Goal: Check status: Check status

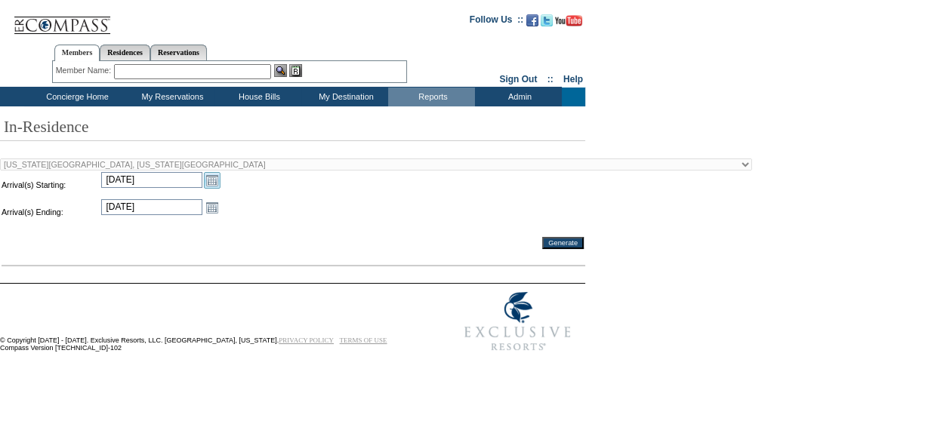
click at [211, 183] on link "Open the calendar popup." at bounding box center [212, 180] width 17 height 17
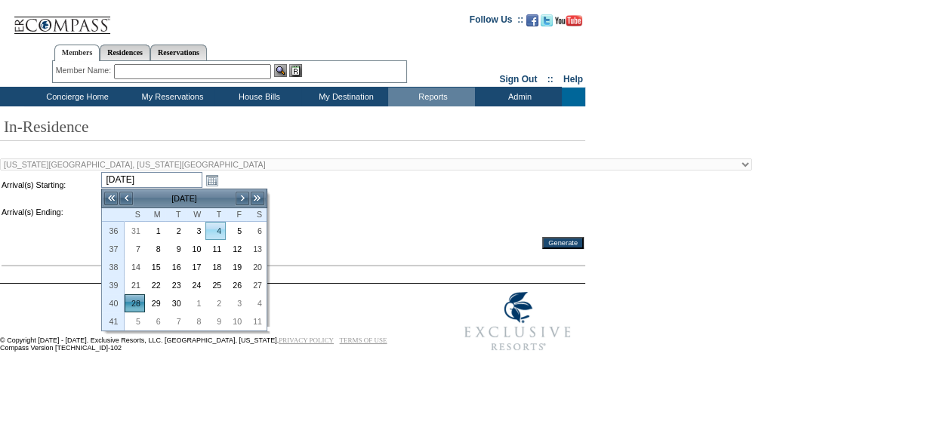
click at [216, 231] on link "4" at bounding box center [215, 231] width 19 height 17
type input "[DATE]"
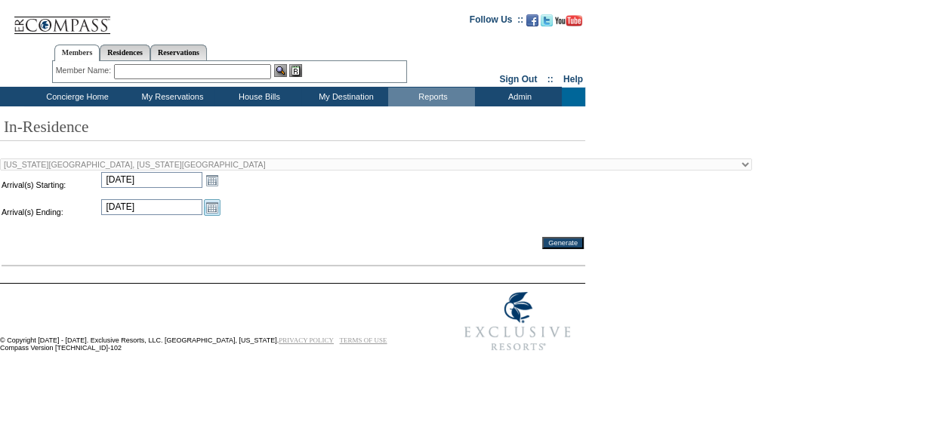
drag, startPoint x: 235, startPoint y: 221, endPoint x: 218, endPoint y: 213, distance: 18.6
click at [233, 221] on td at bounding box center [403, 212] width 360 height 26
click at [210, 184] on link "Open the calendar popup." at bounding box center [212, 180] width 17 height 17
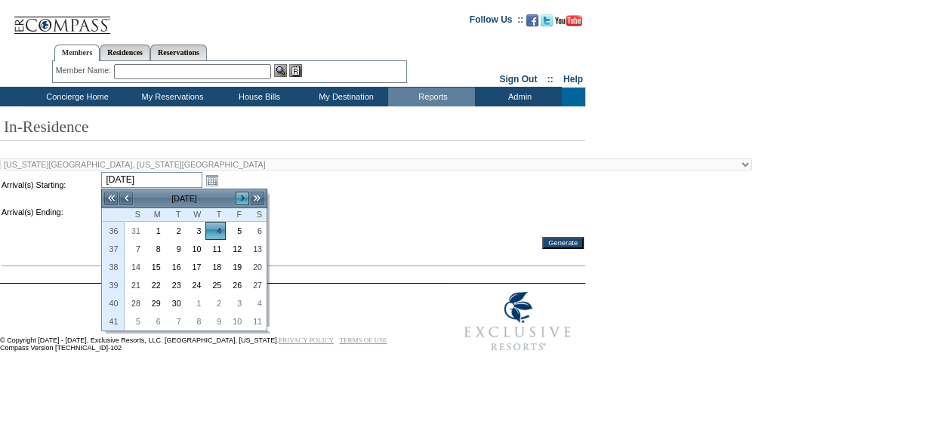
click at [246, 196] on link ">" at bounding box center [242, 198] width 15 height 15
click at [264, 233] on link "4" at bounding box center [256, 231] width 19 height 17
type input "[DATE]"
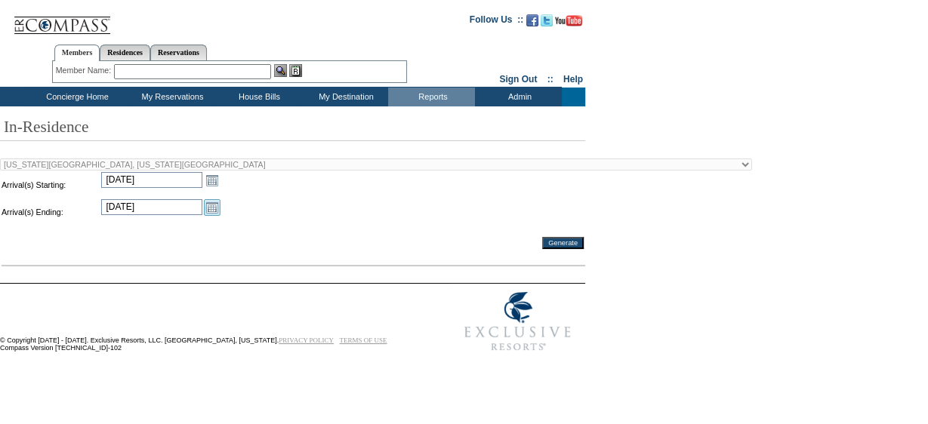
click at [209, 212] on link "Open the calendar popup." at bounding box center [212, 207] width 17 height 17
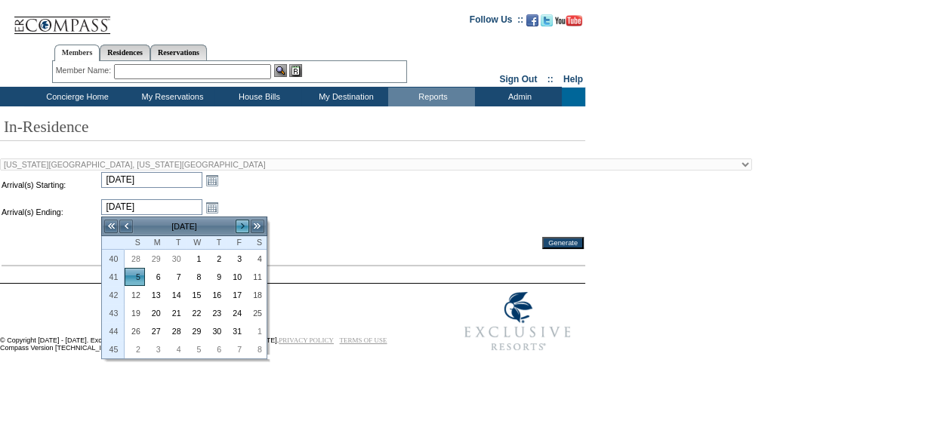
click at [242, 224] on link ">" at bounding box center [242, 226] width 15 height 15
click at [243, 160] on div "All Locations 2024 The Founders Cup - Eden Club Founders Cup 2025 [US_STATE] [G…" at bounding box center [461, 217] width 923 height 134
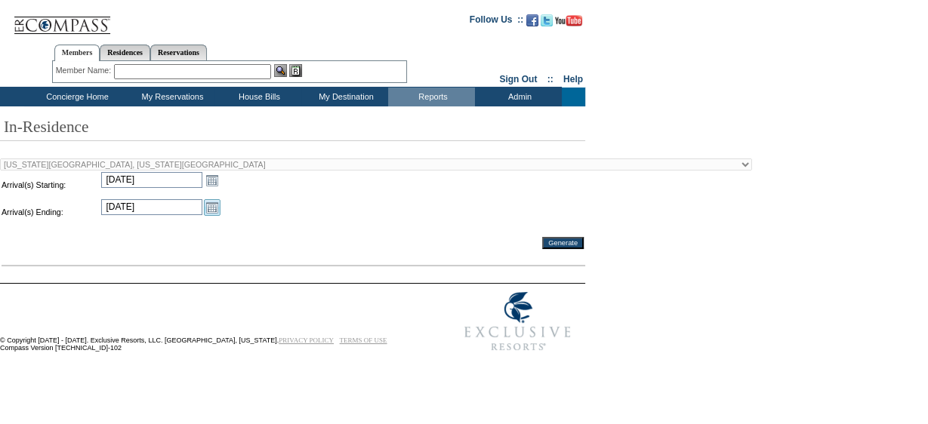
click at [211, 204] on link "Open the calendar popup." at bounding box center [212, 207] width 17 height 17
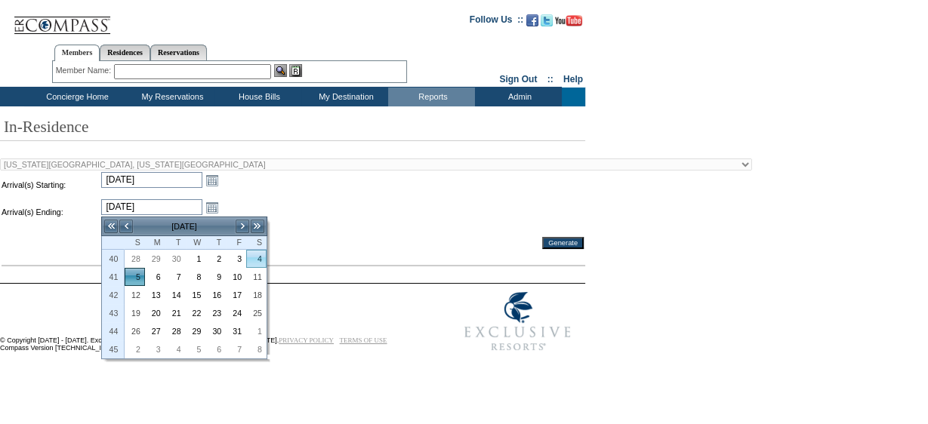
click at [257, 257] on link "4" at bounding box center [256, 259] width 19 height 17
type input "[DATE]"
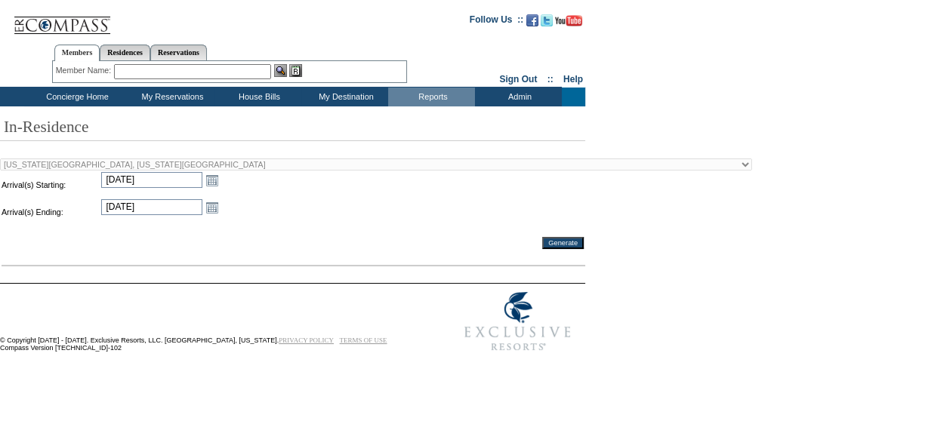
click at [271, 225] on td at bounding box center [403, 212] width 360 height 26
click at [214, 180] on link "Open the calendar popup." at bounding box center [212, 180] width 17 height 17
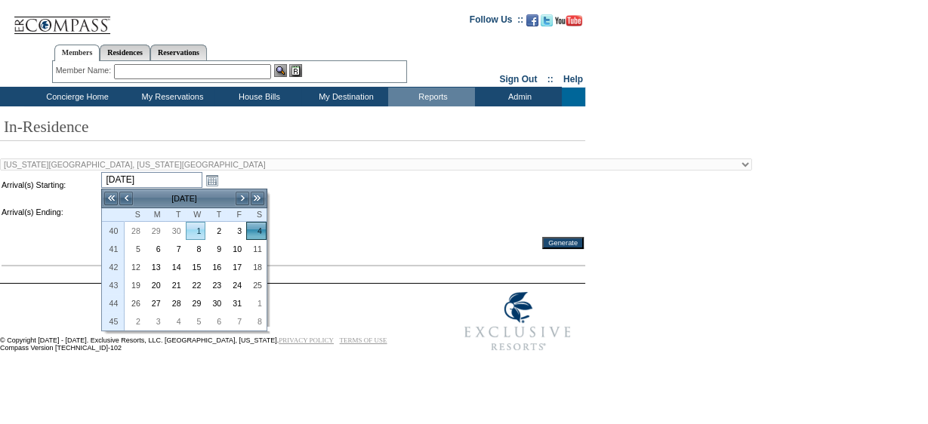
click at [199, 231] on link "1" at bounding box center [196, 231] width 19 height 17
type input "[DATE]"
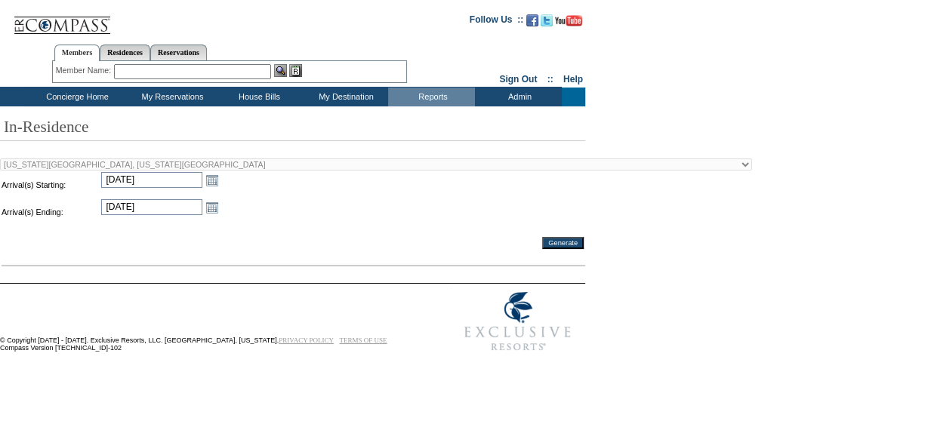
drag, startPoint x: 256, startPoint y: 189, endPoint x: 244, endPoint y: 194, distance: 13.2
click at [254, 190] on td at bounding box center [403, 185] width 360 height 26
click at [208, 211] on link "Open the calendar popup." at bounding box center [212, 207] width 17 height 17
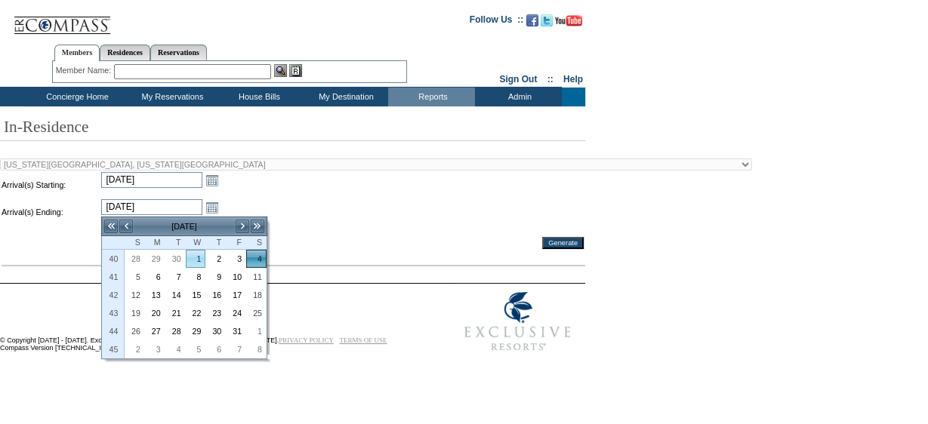
click at [199, 254] on link "1" at bounding box center [196, 259] width 19 height 17
type input "[DATE]"
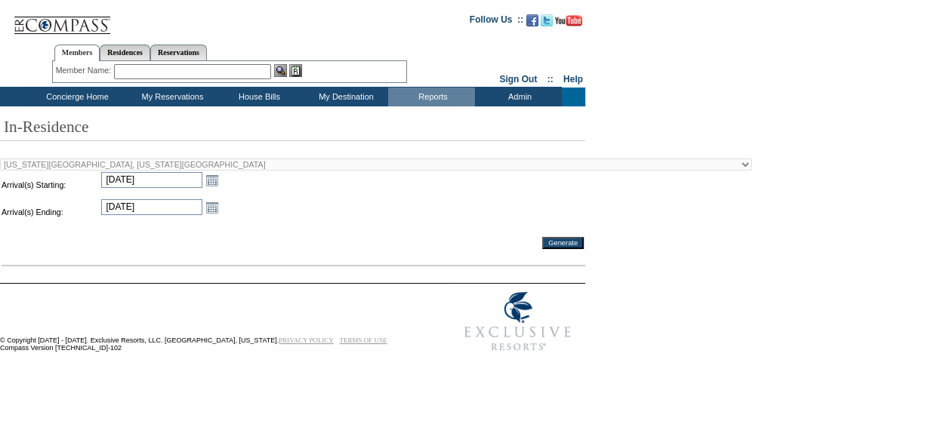
click at [272, 206] on td at bounding box center [403, 212] width 360 height 26
click at [556, 242] on input "Generate" at bounding box center [563, 243] width 42 height 12
